Goal: Browse casually: Explore the website without a specific task or goal

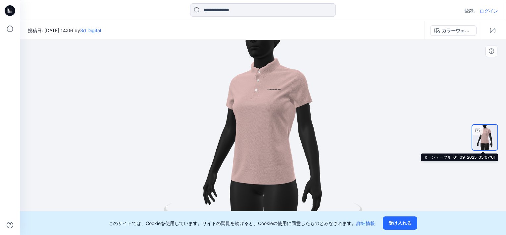
click at [487, 146] on img at bounding box center [484, 137] width 25 height 25
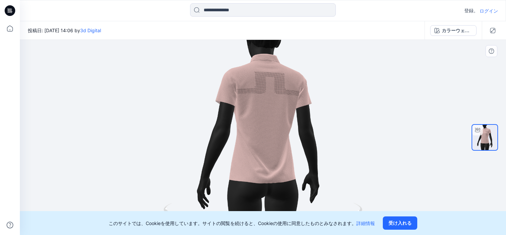
drag, startPoint x: 287, startPoint y: 155, endPoint x: 210, endPoint y: 157, distance: 76.9
click at [210, 157] on div at bounding box center [263, 137] width 486 height 195
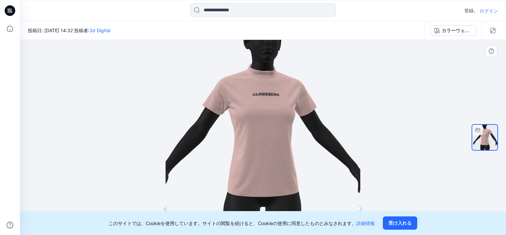
drag, startPoint x: 274, startPoint y: 145, endPoint x: 365, endPoint y: 149, distance: 90.8
click at [365, 149] on div at bounding box center [263, 137] width 486 height 195
